Goal: Task Accomplishment & Management: Complete application form

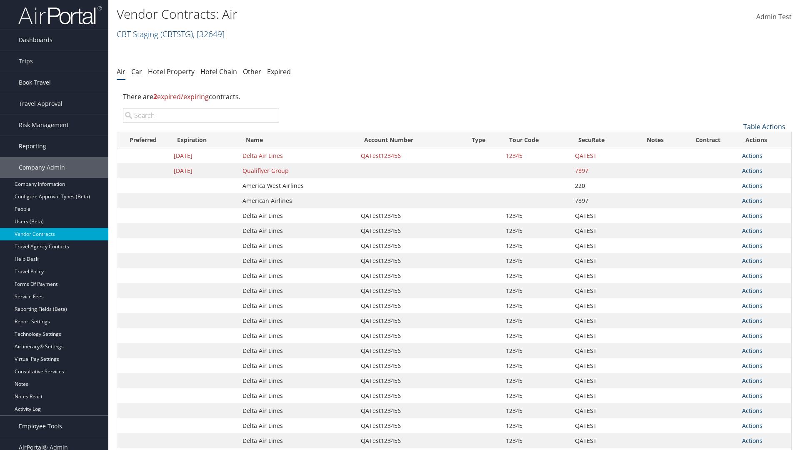
click at [764, 127] on link "Table Actions" at bounding box center [764, 126] width 42 height 9
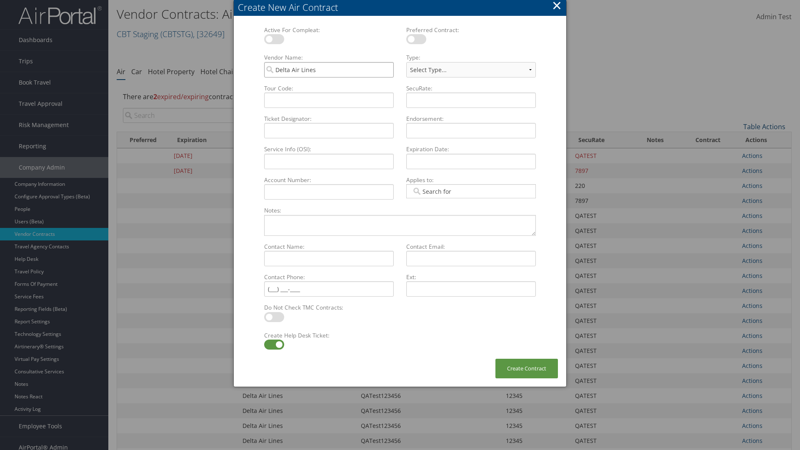
type input "Delta Air Lines"
type input "QATest123456"
type input "12345"
select select "[object Object]"
type input "12345"
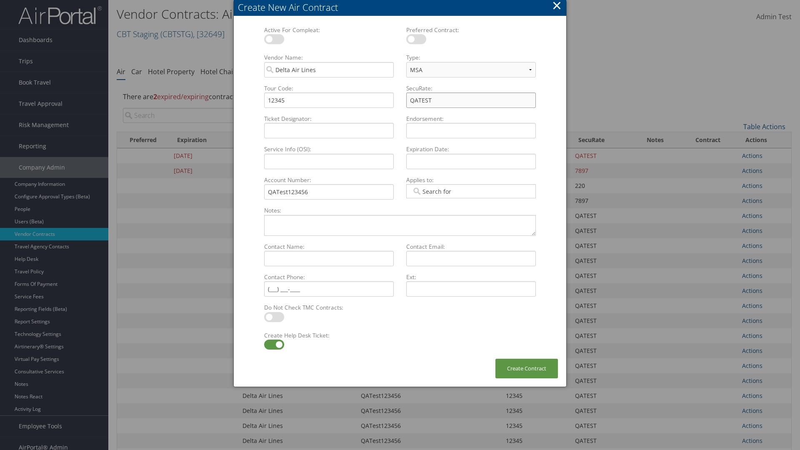
type input "QATEST"
click at [274, 345] on label at bounding box center [274, 345] width 20 height 10
click at [274, 345] on input "checkbox" at bounding box center [270, 345] width 5 height 5
checkbox input "false"
type textarea "QA Testing"
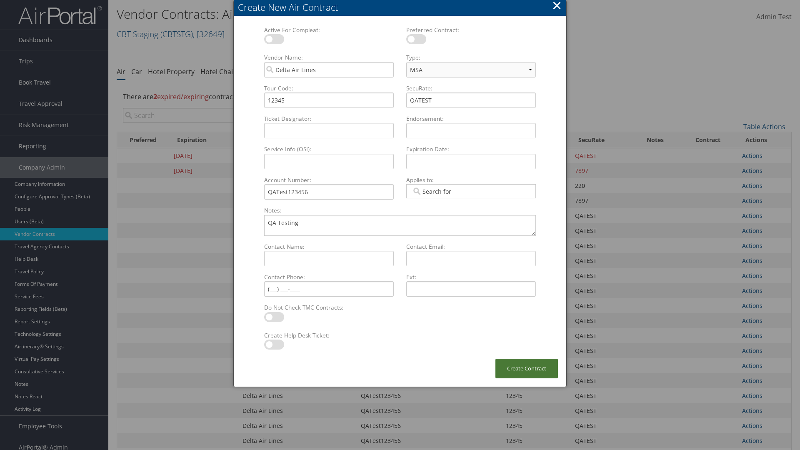
click at [527, 368] on button "Create Contract" at bounding box center [526, 369] width 62 height 20
